Goal: Transaction & Acquisition: Subscribe to service/newsletter

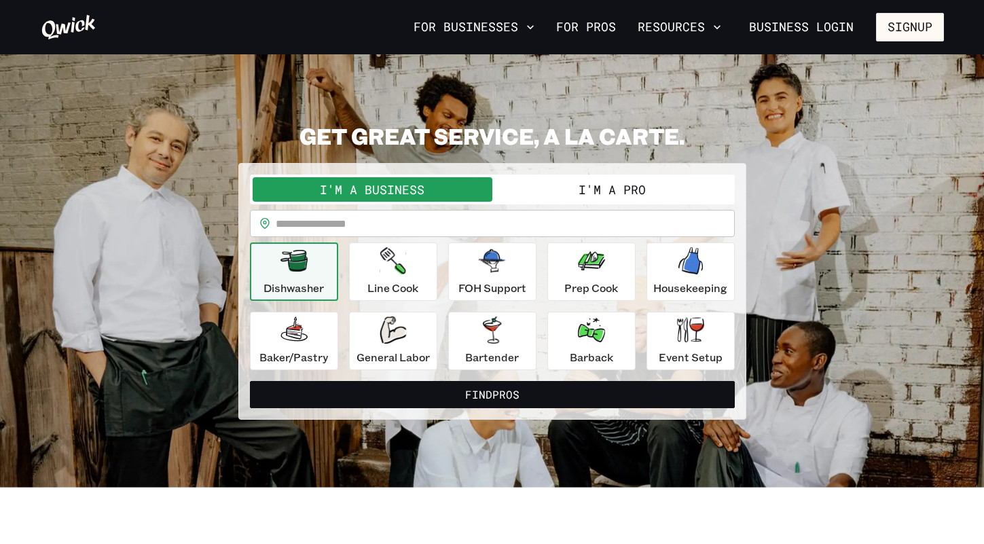
click at [593, 186] on button "I'm a Pro" at bounding box center [612, 189] width 240 height 24
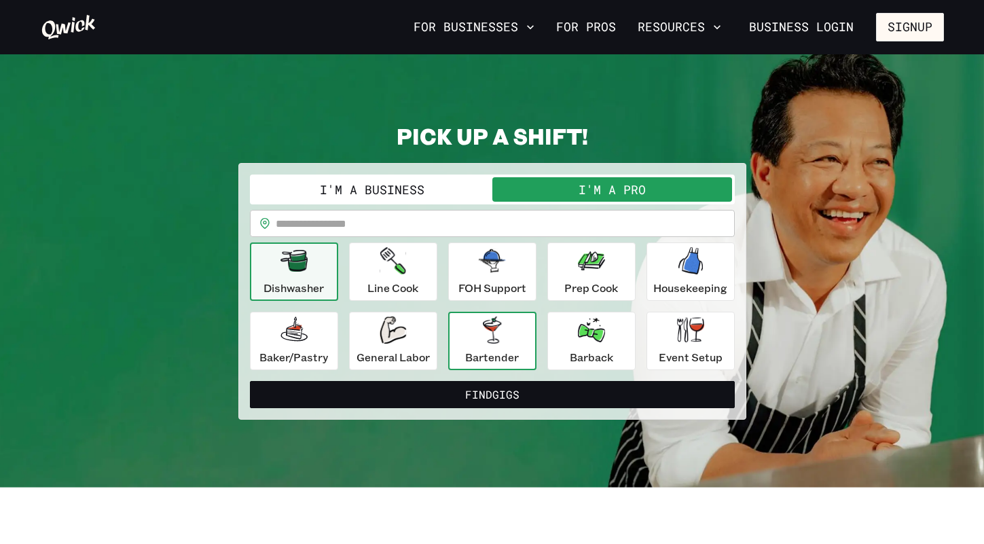
click at [498, 359] on p "Bartender" at bounding box center [492, 357] width 54 height 16
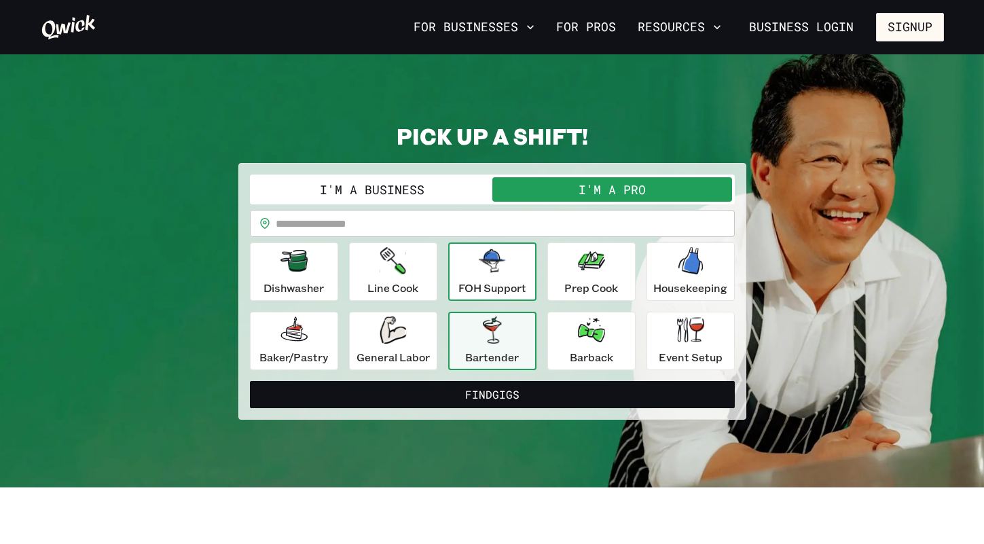
click at [459, 297] on button "FOH Support" at bounding box center [492, 271] width 88 height 58
click at [464, 330] on button "Bartender" at bounding box center [492, 341] width 88 height 58
click at [429, 227] on input "text" at bounding box center [505, 223] width 459 height 27
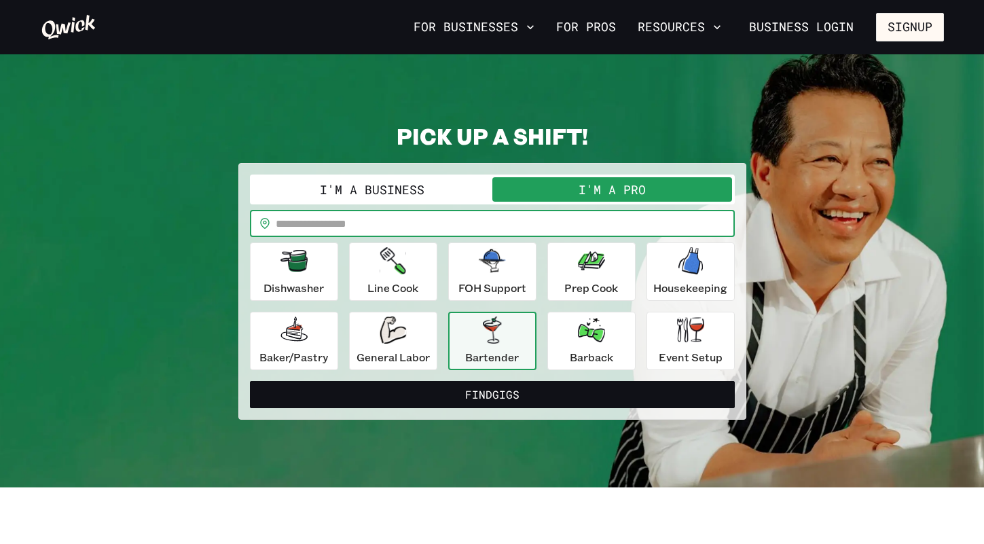
type input "*******"
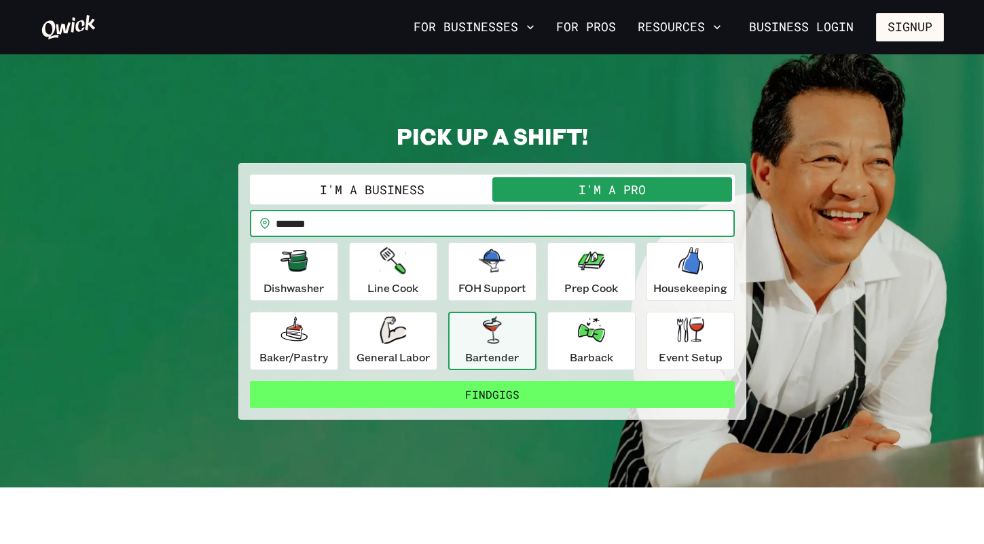
click at [490, 394] on button "Find Gigs" at bounding box center [492, 394] width 485 height 27
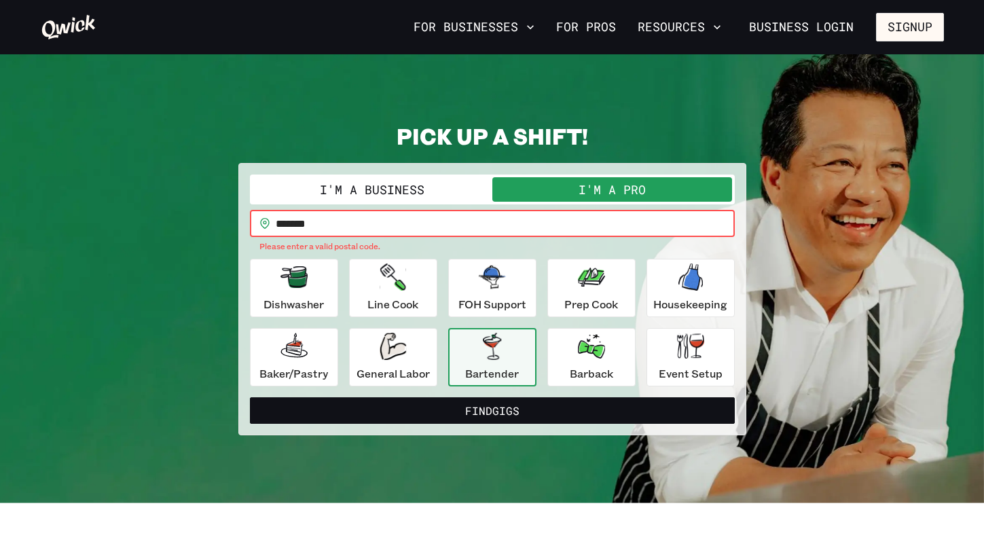
drag, startPoint x: 327, startPoint y: 221, endPoint x: 219, endPoint y: 219, distance: 108.7
click at [219, 220] on div "PICK UP A SHIFT! I'm a Business I'm a Pro I’m a PRO looking for Gigs as a.. Bar…" at bounding box center [492, 278] width 903 height 313
paste input "*******"
type input "*******"
click at [250, 397] on button "Find Gigs" at bounding box center [492, 410] width 485 height 27
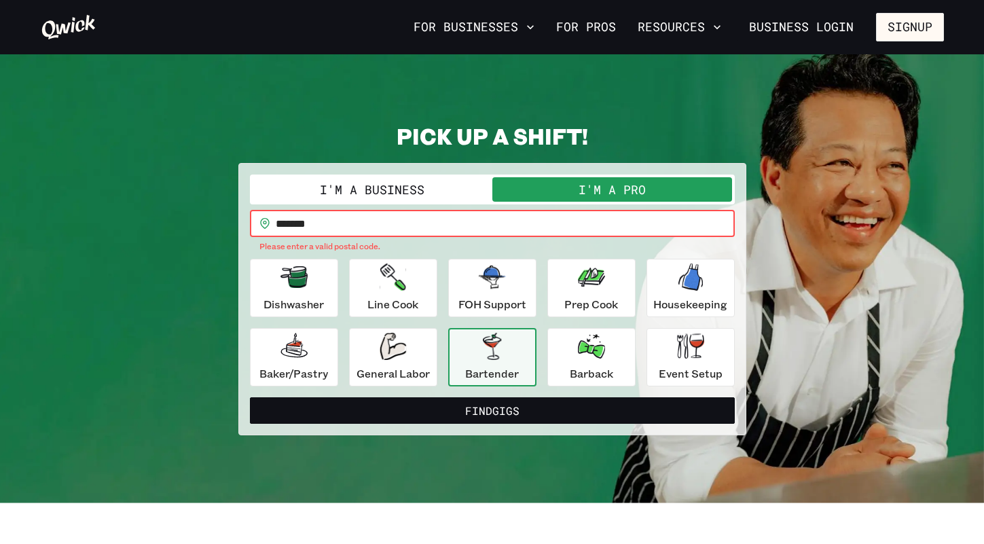
click at [420, 240] on p "Please enter a valid postal code." at bounding box center [492, 247] width 466 height 14
click at [464, 225] on input "*******" at bounding box center [505, 223] width 459 height 27
click at [488, 251] on p "Please enter a valid postal code." at bounding box center [492, 247] width 466 height 14
click at [422, 198] on button "I'm a Business" at bounding box center [373, 189] width 240 height 24
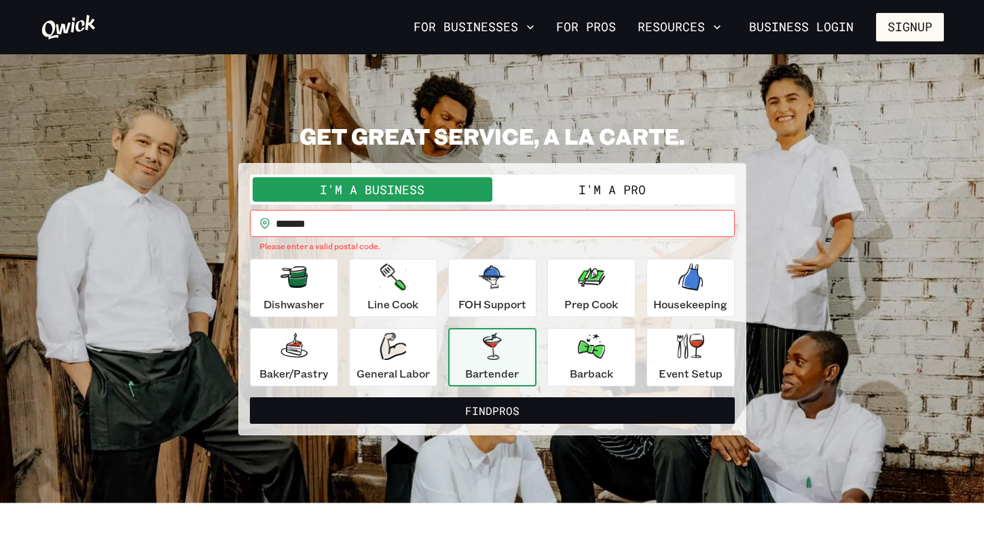
click at [582, 194] on button "I'm a Pro" at bounding box center [612, 189] width 240 height 24
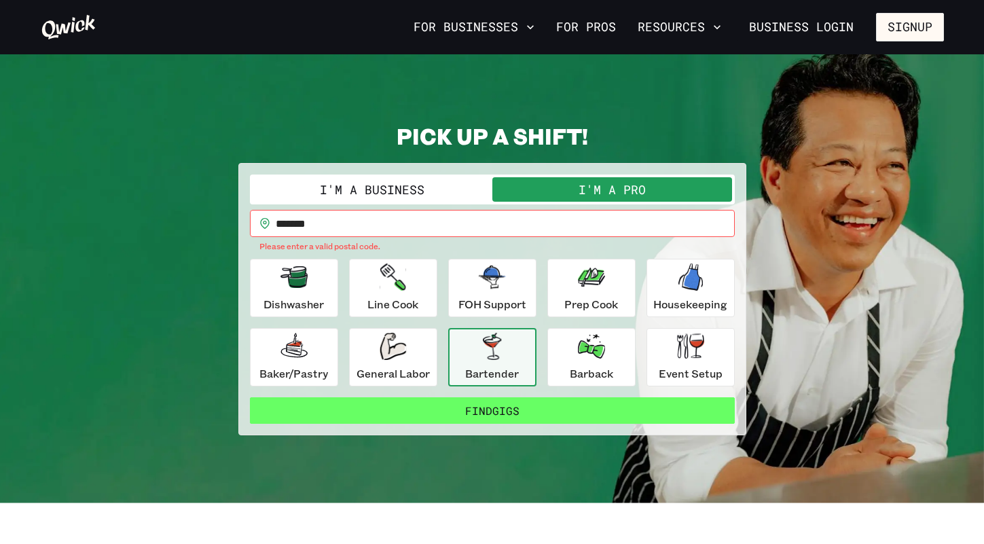
click at [513, 417] on button "Find Gigs" at bounding box center [492, 410] width 485 height 27
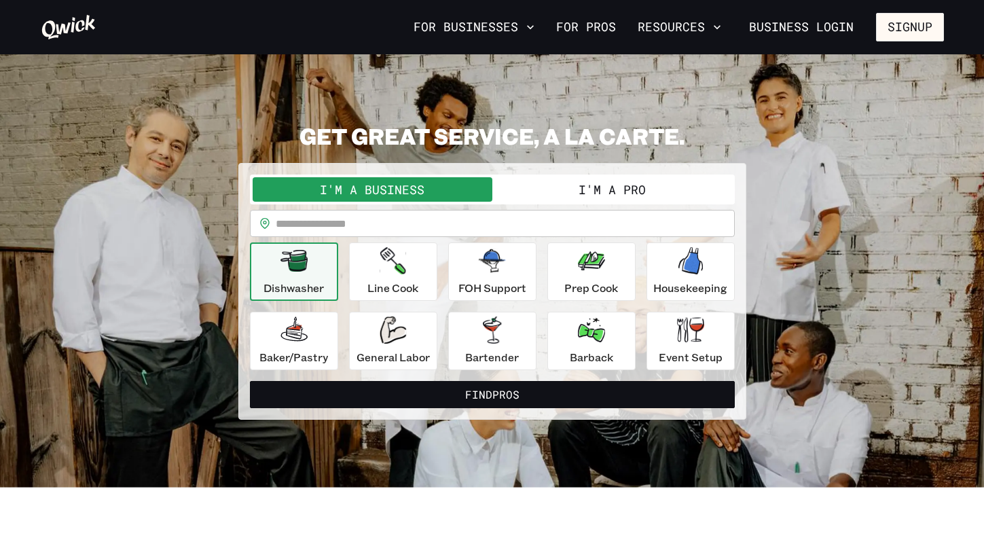
click at [361, 229] on input "text" at bounding box center [505, 223] width 459 height 27
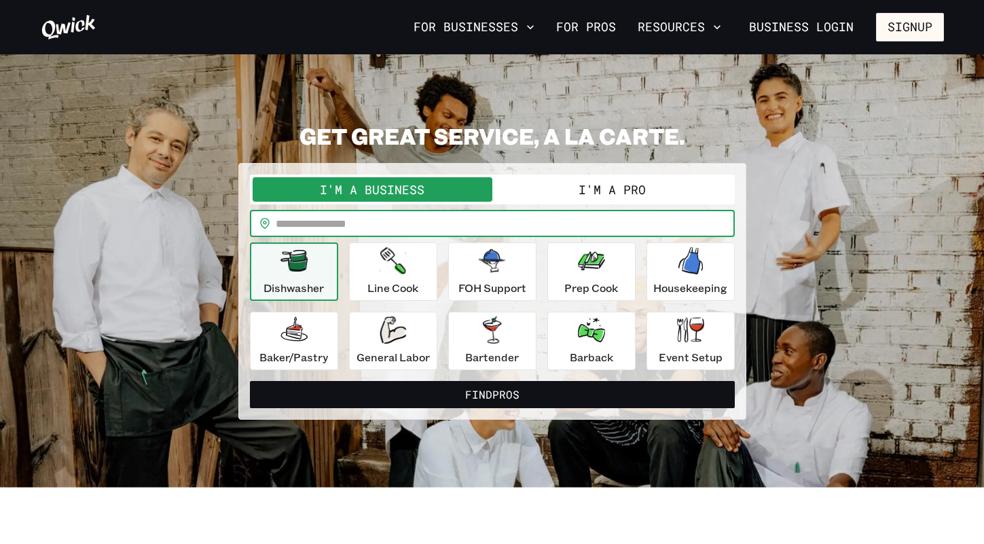
type input "*******"
click at [464, 329] on button "Bartender" at bounding box center [492, 341] width 88 height 58
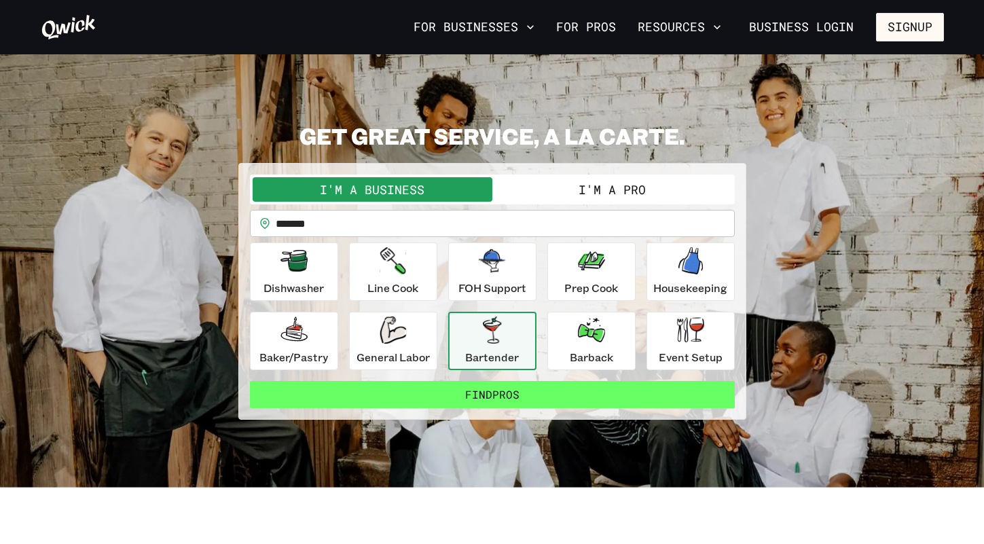
click at [507, 399] on button "Find Pros" at bounding box center [492, 394] width 485 height 27
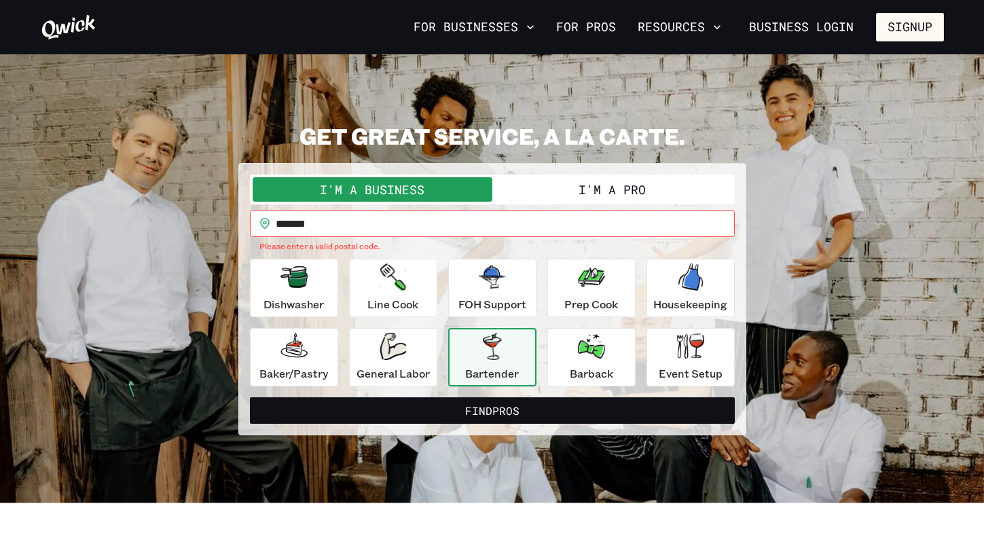
click at [625, 184] on button "I'm a Pro" at bounding box center [612, 189] width 240 height 24
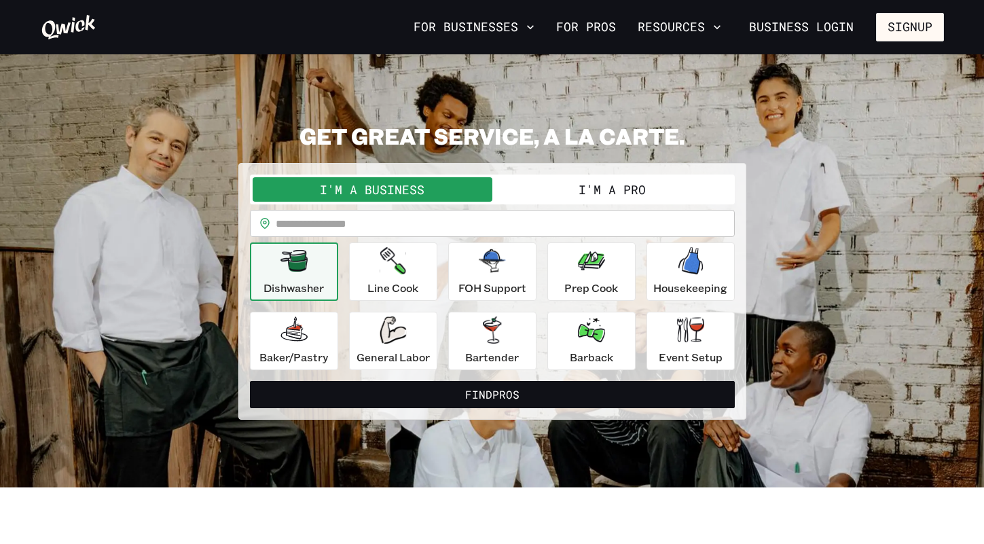
click at [334, 223] on input "text" at bounding box center [505, 223] width 459 height 27
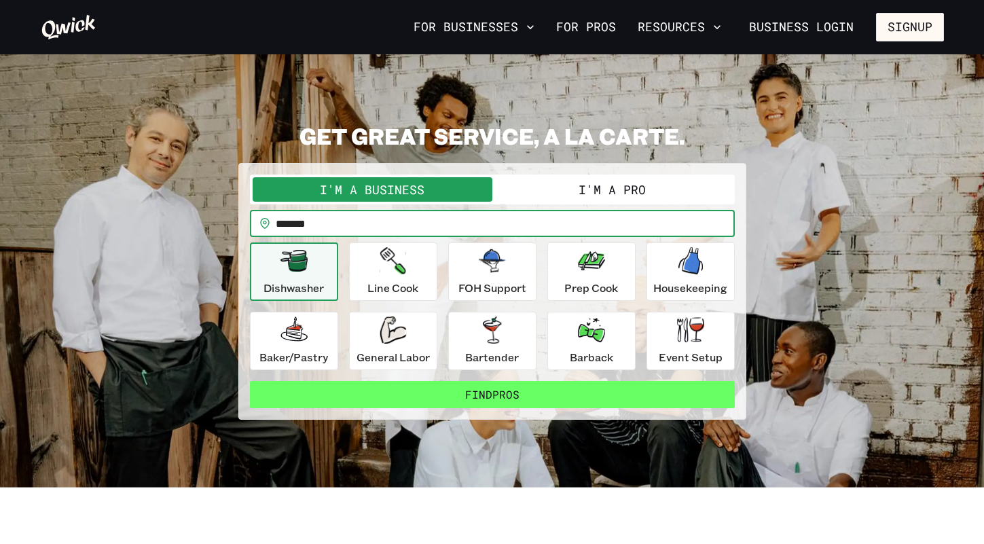
click at [488, 389] on button "Find Pros" at bounding box center [492, 394] width 485 height 27
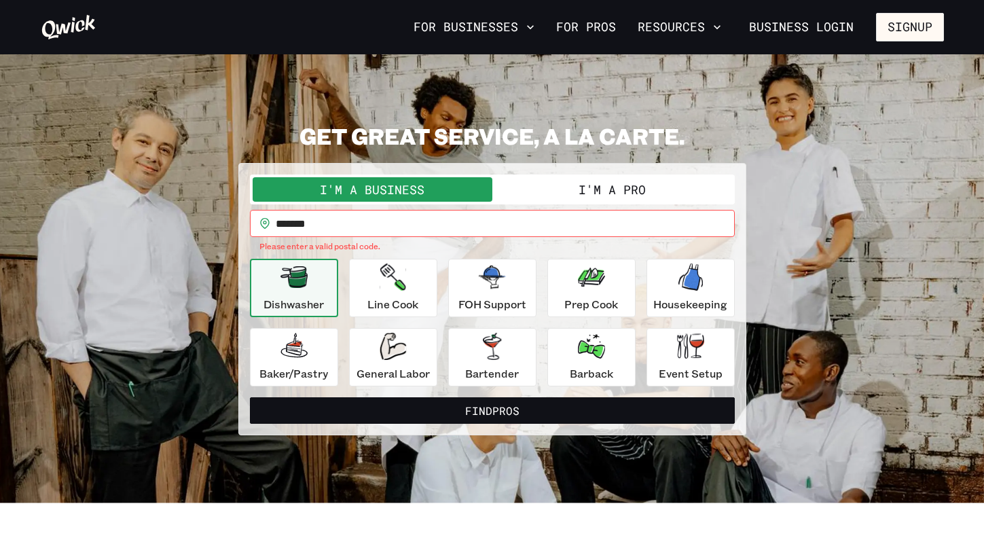
click at [330, 219] on input "*******" at bounding box center [505, 223] width 459 height 27
click at [566, 187] on button "I'm a Pro" at bounding box center [612, 189] width 240 height 24
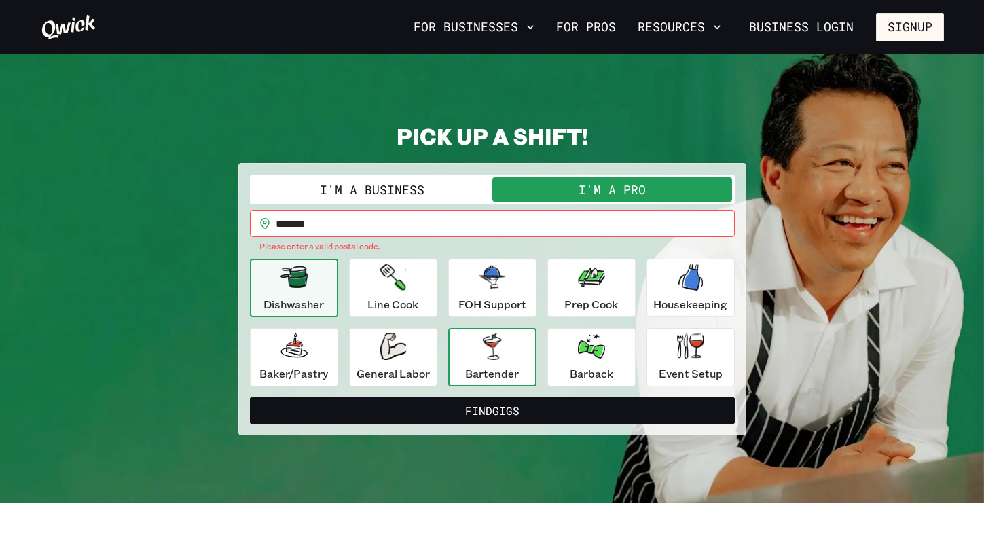
click at [490, 353] on icon "button" at bounding box center [492, 346] width 18 height 27
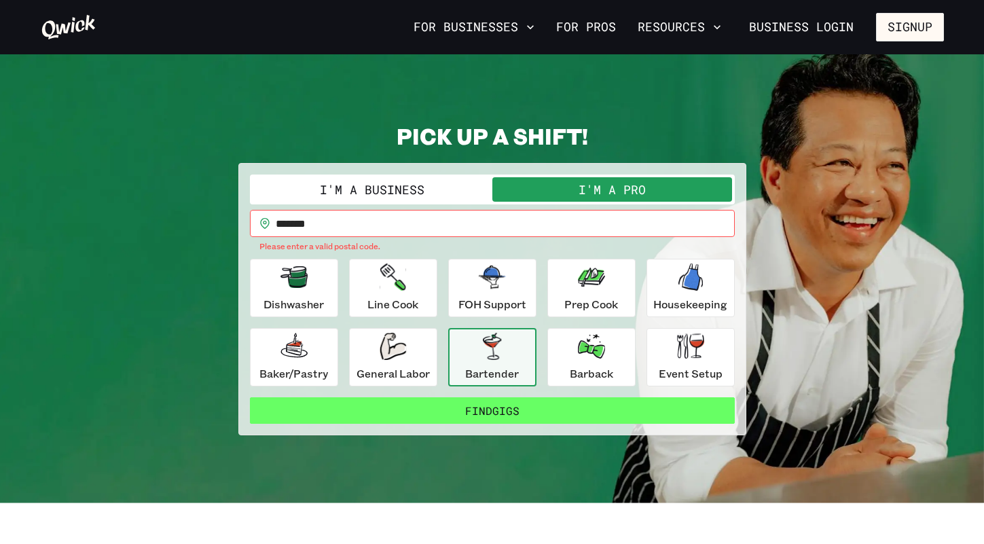
click at [507, 416] on button "Find Gigs" at bounding box center [492, 410] width 485 height 27
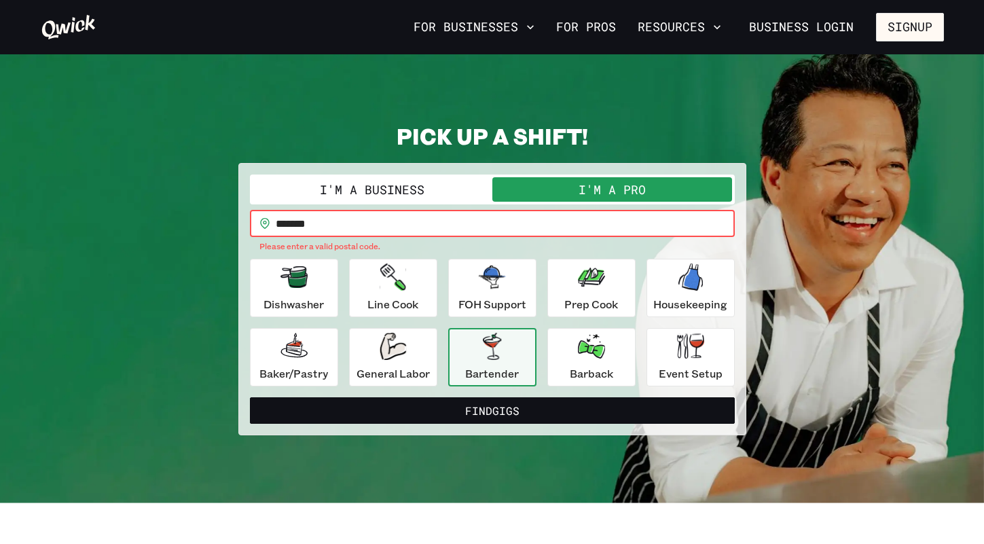
drag, startPoint x: 342, startPoint y: 215, endPoint x: 219, endPoint y: 216, distance: 122.2
click at [219, 216] on div "PICK UP A SHIFT! I'm a Business I'm a Pro I’m a PRO looking for Gigs as a.. Bar…" at bounding box center [492, 278] width 903 height 313
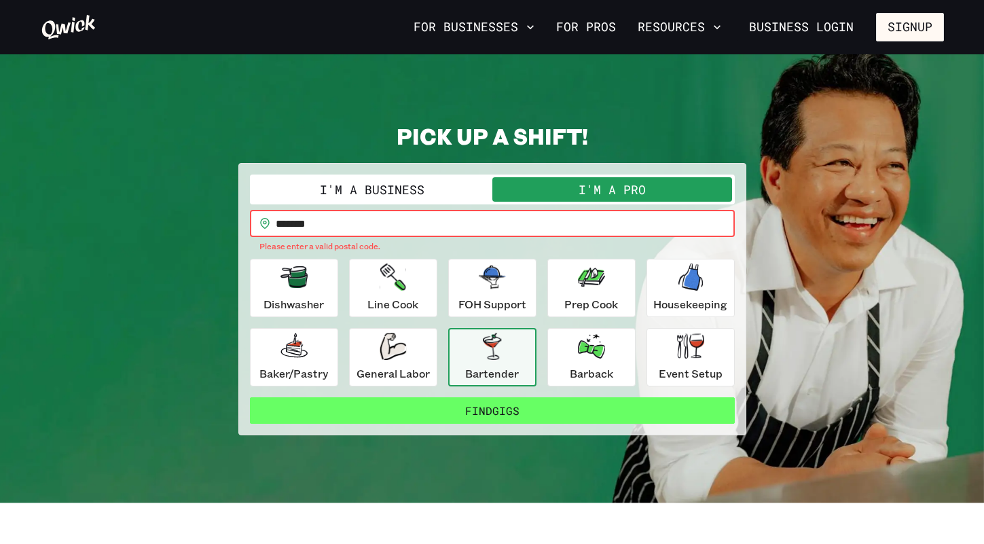
click at [506, 407] on button "Find Gigs" at bounding box center [492, 410] width 485 height 27
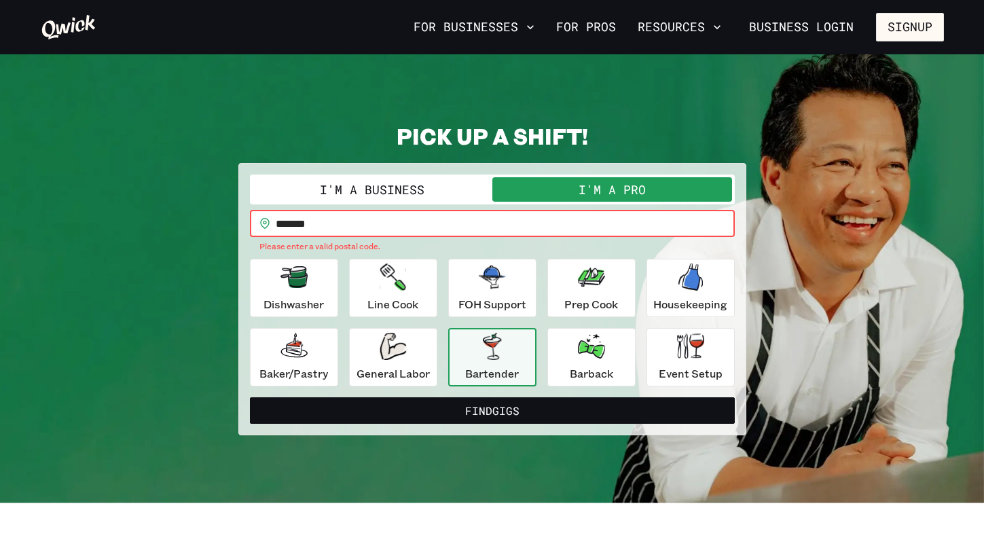
drag, startPoint x: 390, startPoint y: 224, endPoint x: 251, endPoint y: 223, distance: 138.5
click at [251, 223] on div "​ ******* ​" at bounding box center [492, 223] width 485 height 27
type input "*******"
click at [263, 223] on icon at bounding box center [264, 223] width 11 height 11
click at [265, 219] on icon at bounding box center [264, 223] width 11 height 11
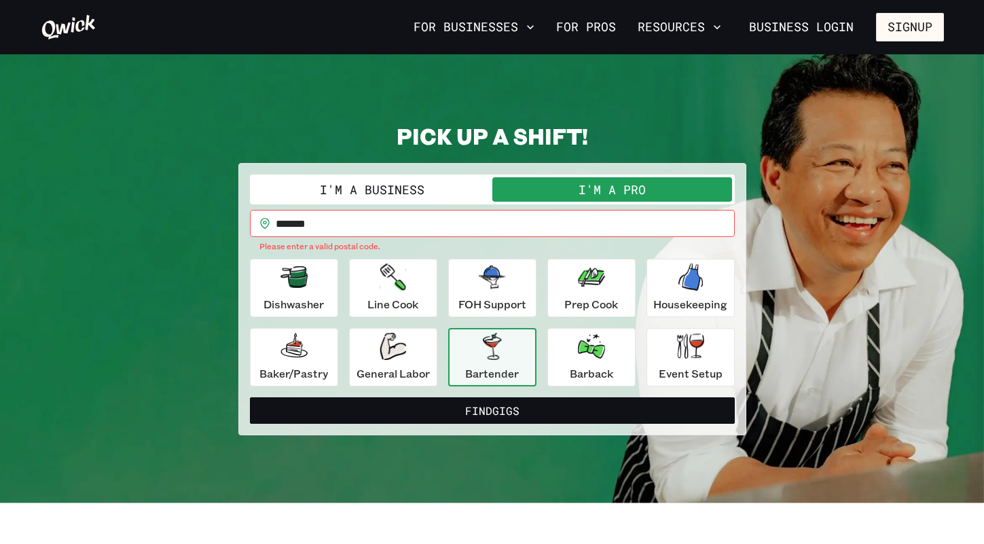
click at [511, 128] on h2 "PICK UP A SHIFT!" at bounding box center [492, 135] width 508 height 27
click at [898, 22] on button "Signup" at bounding box center [910, 27] width 68 height 29
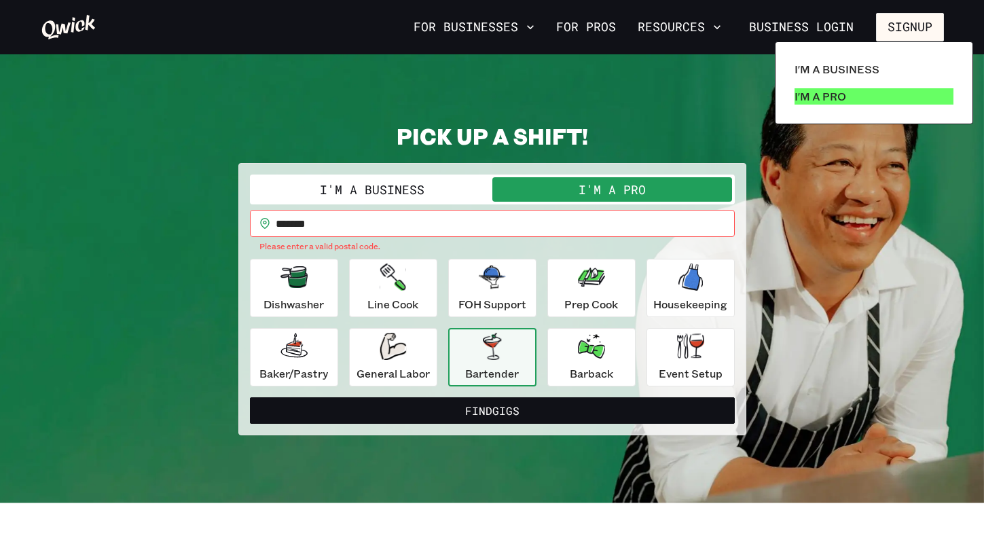
click at [829, 100] on p "I'm a Pro" at bounding box center [820, 96] width 52 height 16
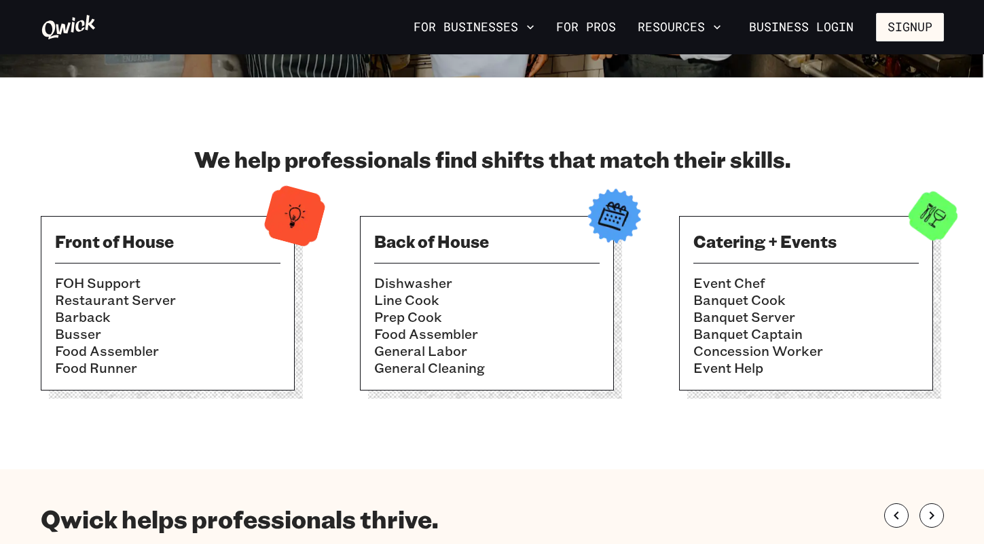
scroll to position [325, 0]
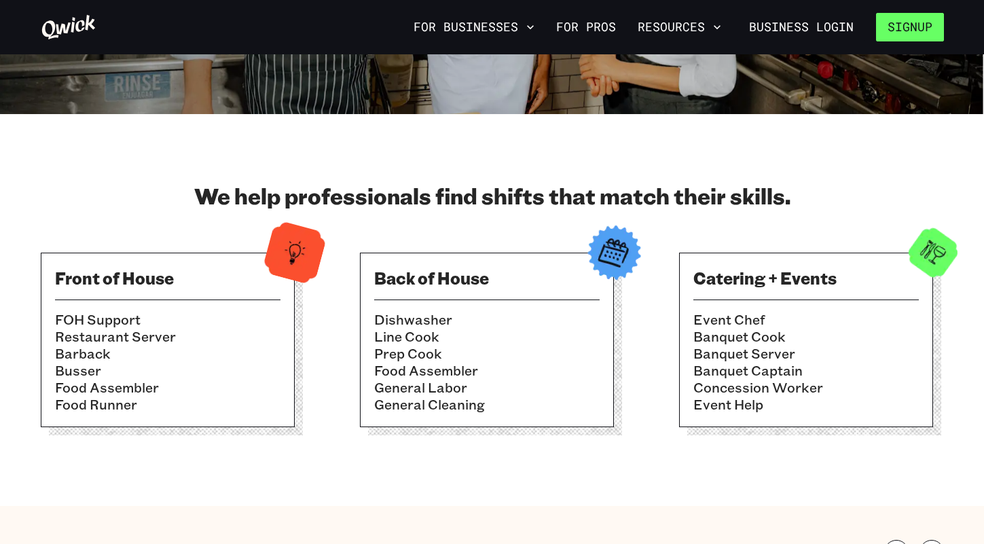
click at [931, 20] on button "Signup" at bounding box center [910, 27] width 68 height 29
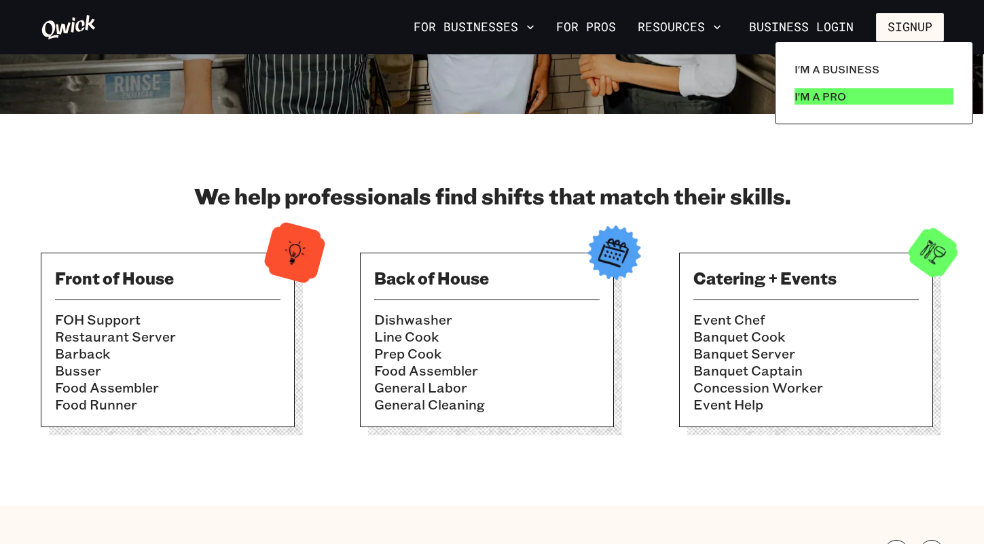
click at [833, 96] on p "I'm a Pro" at bounding box center [820, 96] width 52 height 16
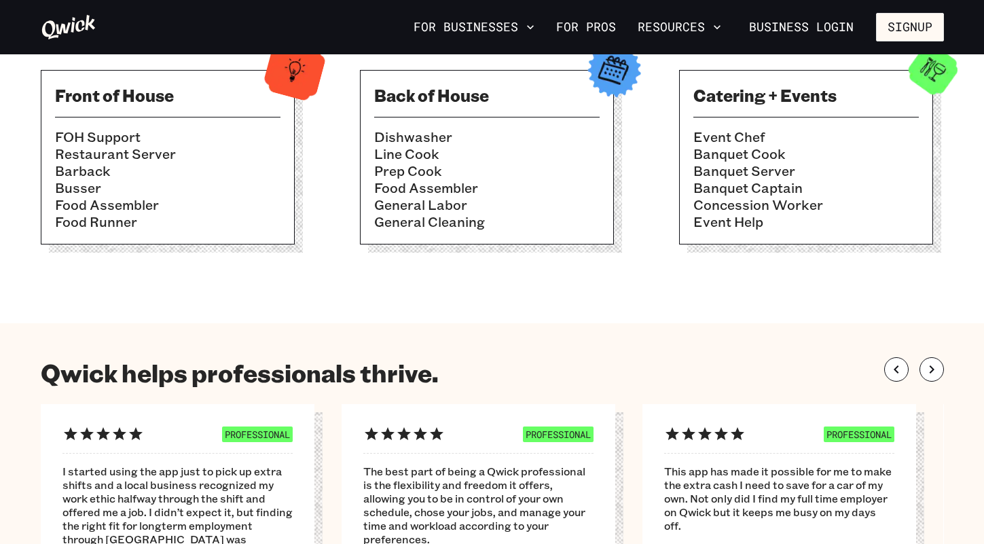
scroll to position [463, 0]
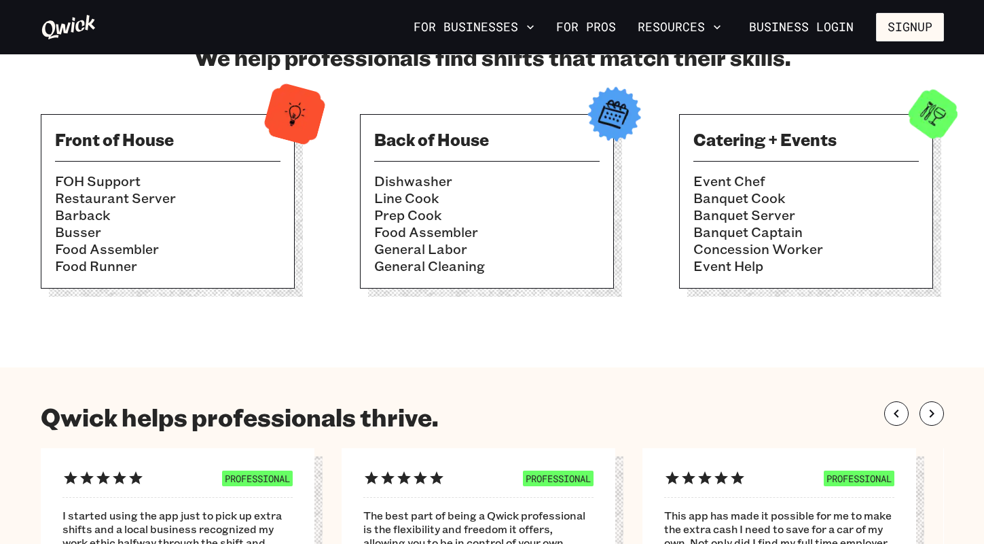
click at [199, 197] on li "Restaurant Server" at bounding box center [167, 197] width 225 height 17
click at [304, 97] on img at bounding box center [294, 114] width 67 height 67
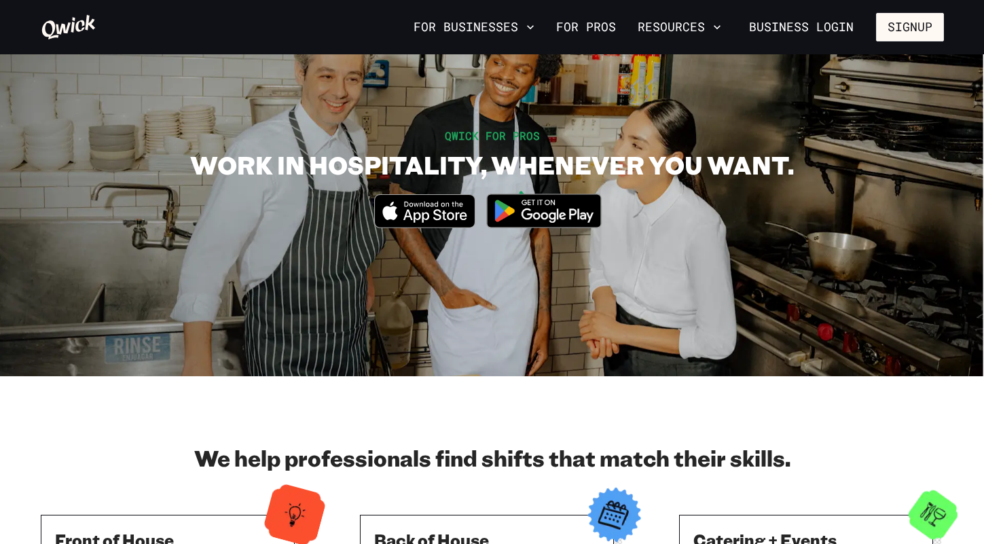
scroll to position [0, 0]
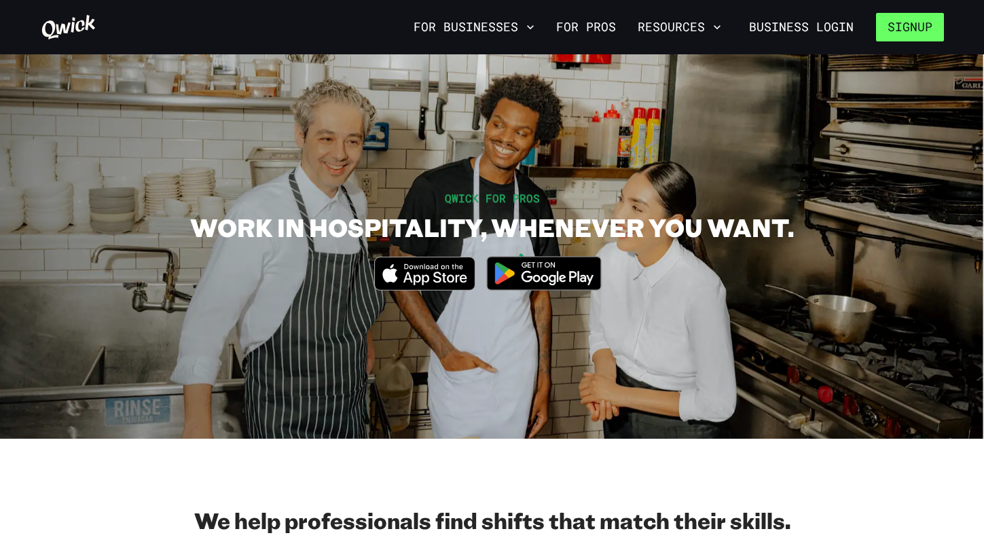
click at [897, 25] on button "Signup" at bounding box center [910, 27] width 68 height 29
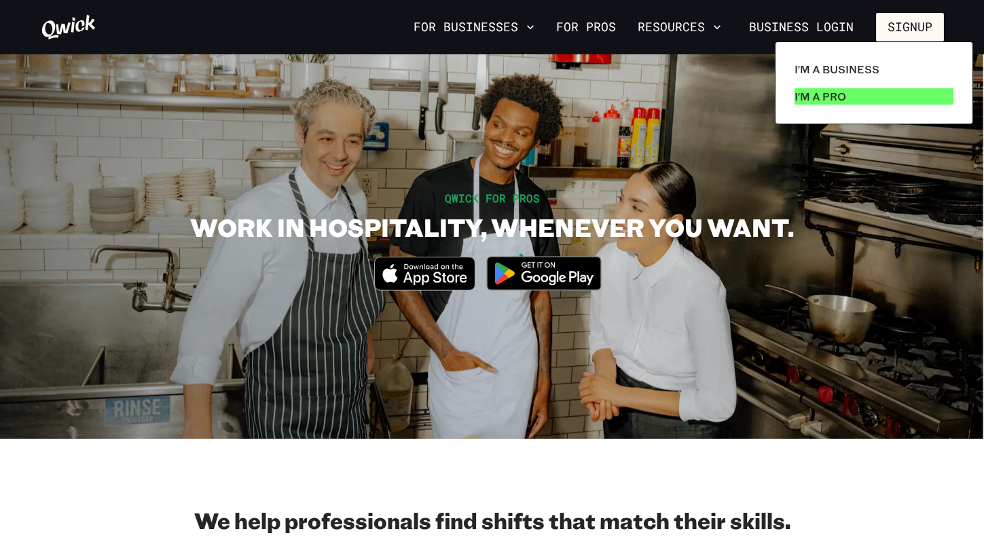
click at [847, 94] on link "I'm a Pro" at bounding box center [874, 96] width 170 height 27
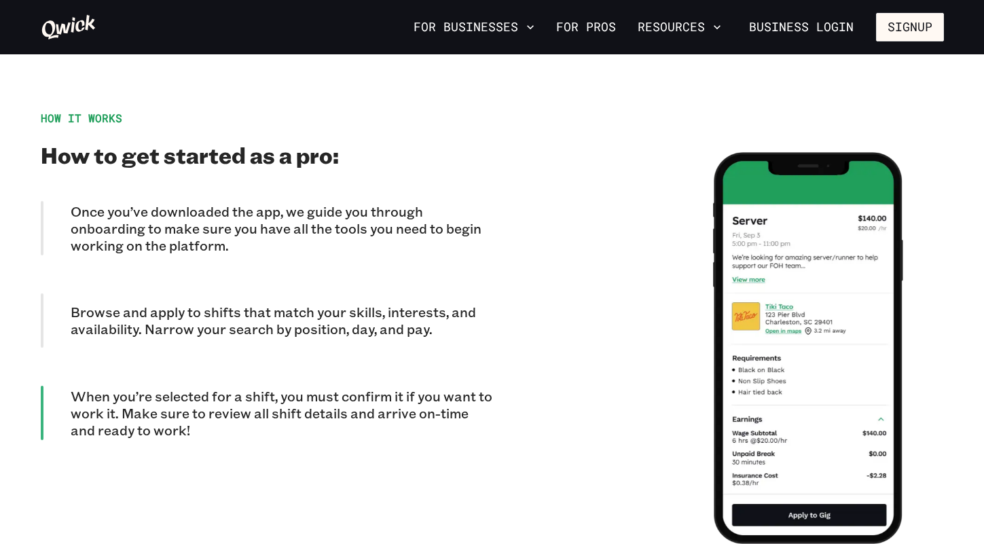
scroll to position [1102, 0]
